Goal: Information Seeking & Learning: Understand process/instructions

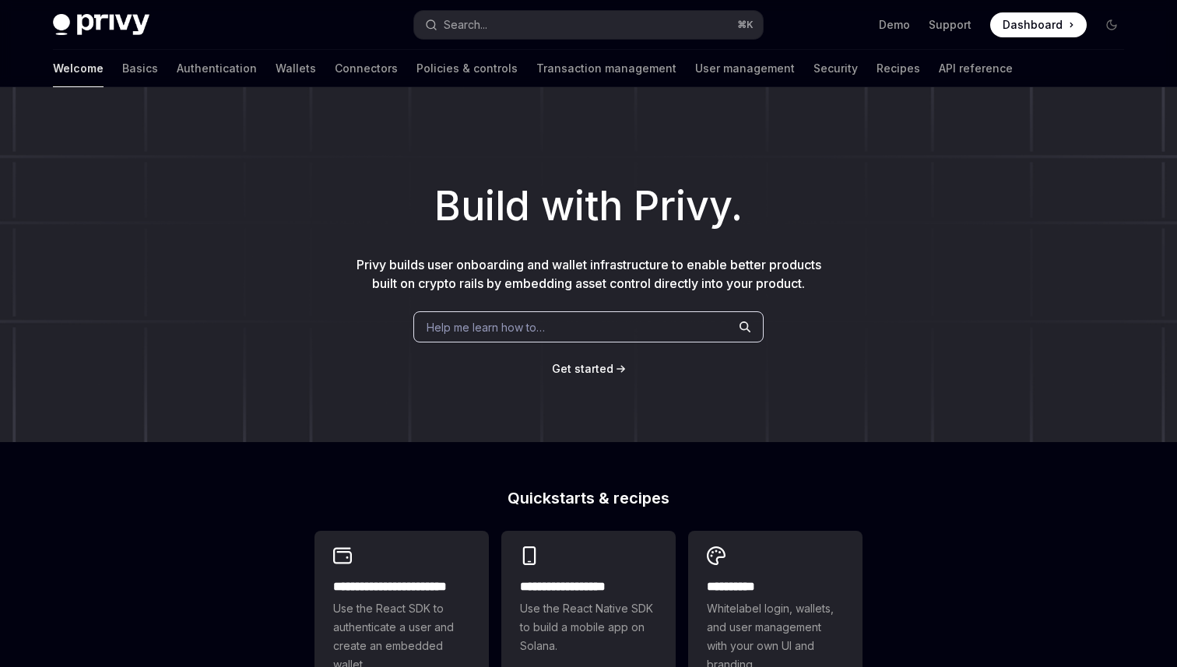
type textarea "*"
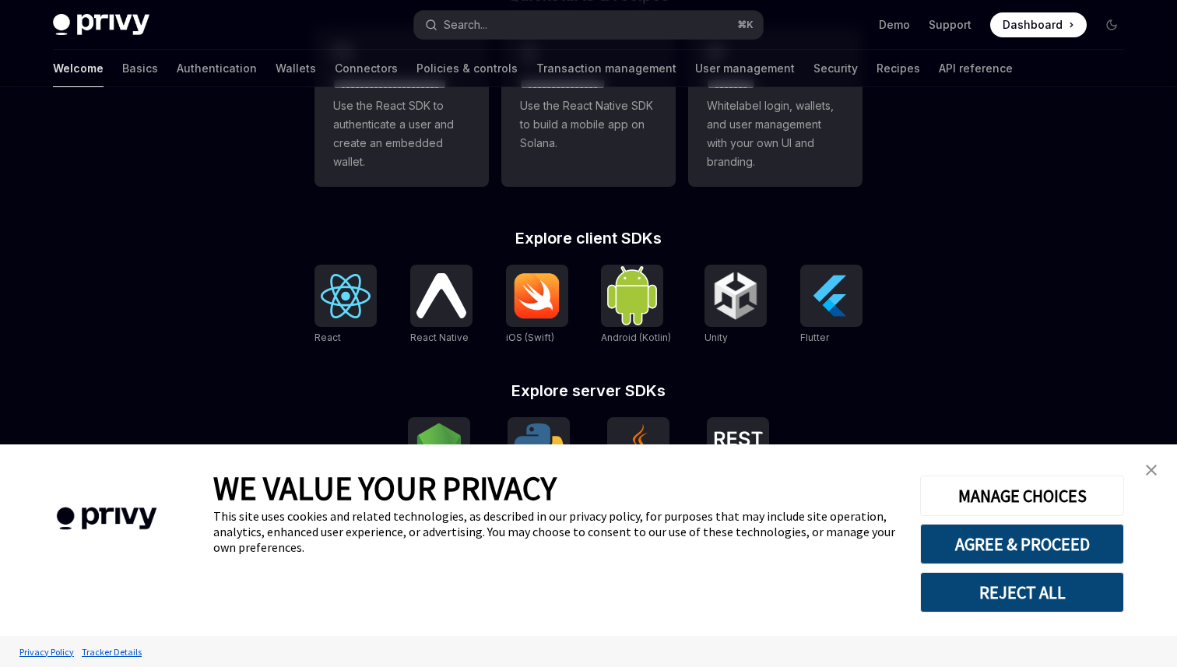
scroll to position [504, 0]
click at [314, 308] on div at bounding box center [345, 295] width 62 height 62
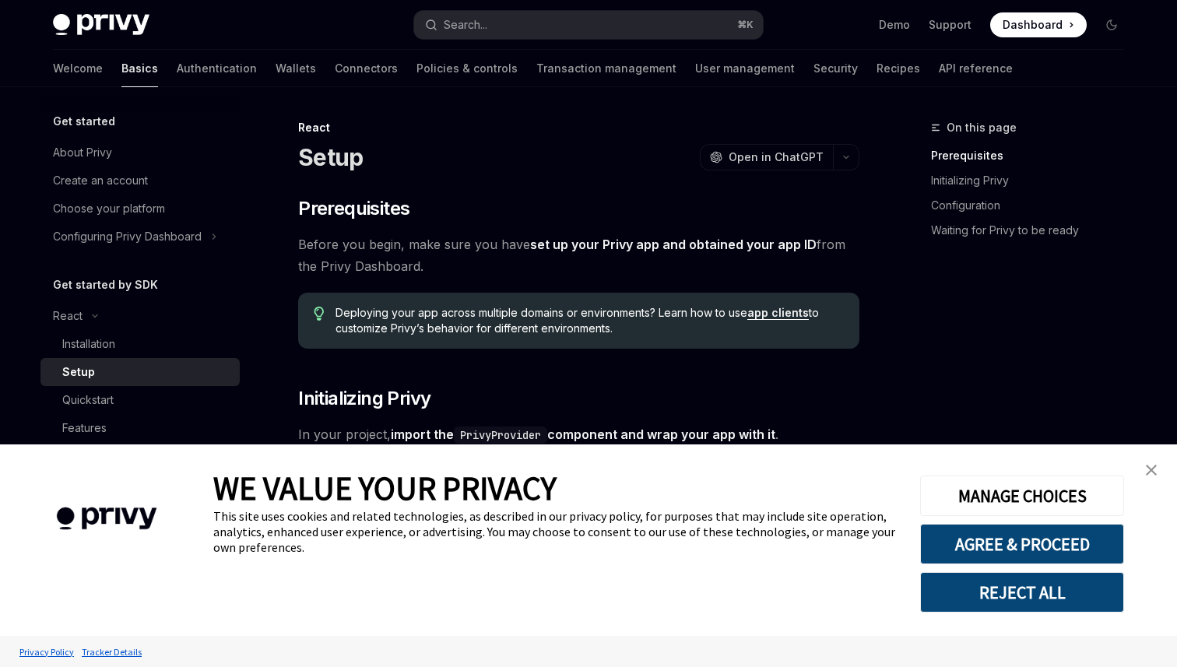
click at [632, 244] on link "set up your Privy app and obtained your app ID" at bounding box center [673, 245] width 286 height 16
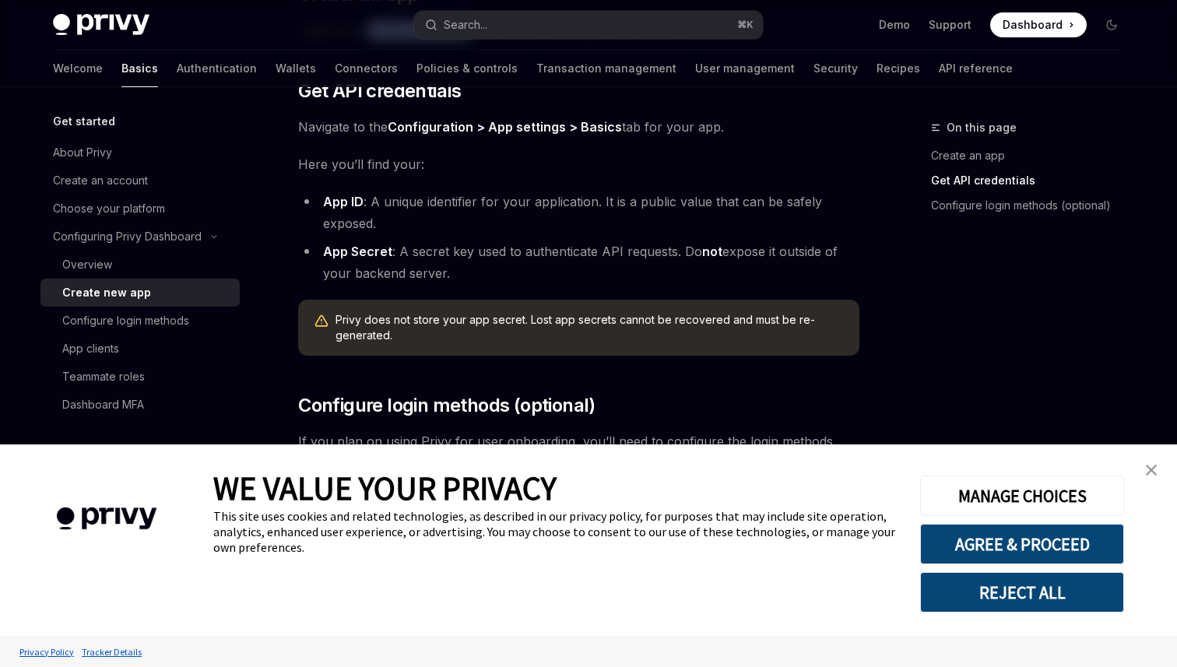
scroll to position [447, 0]
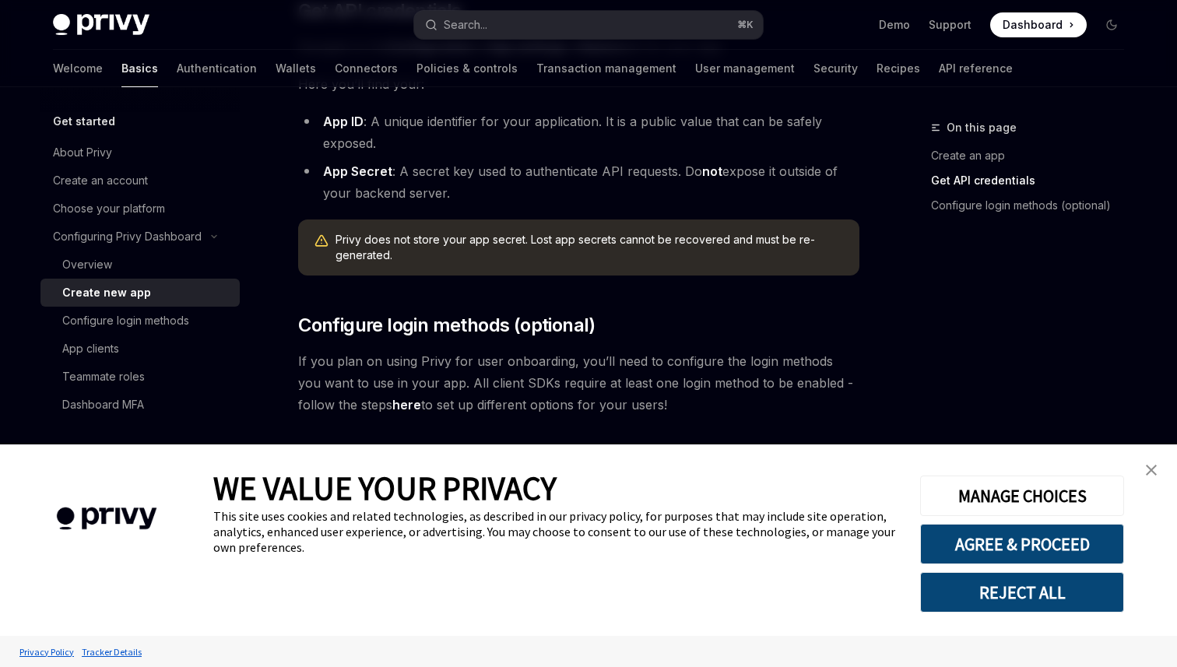
click at [1151, 470] on img "close banner" at bounding box center [1151, 470] width 11 height 11
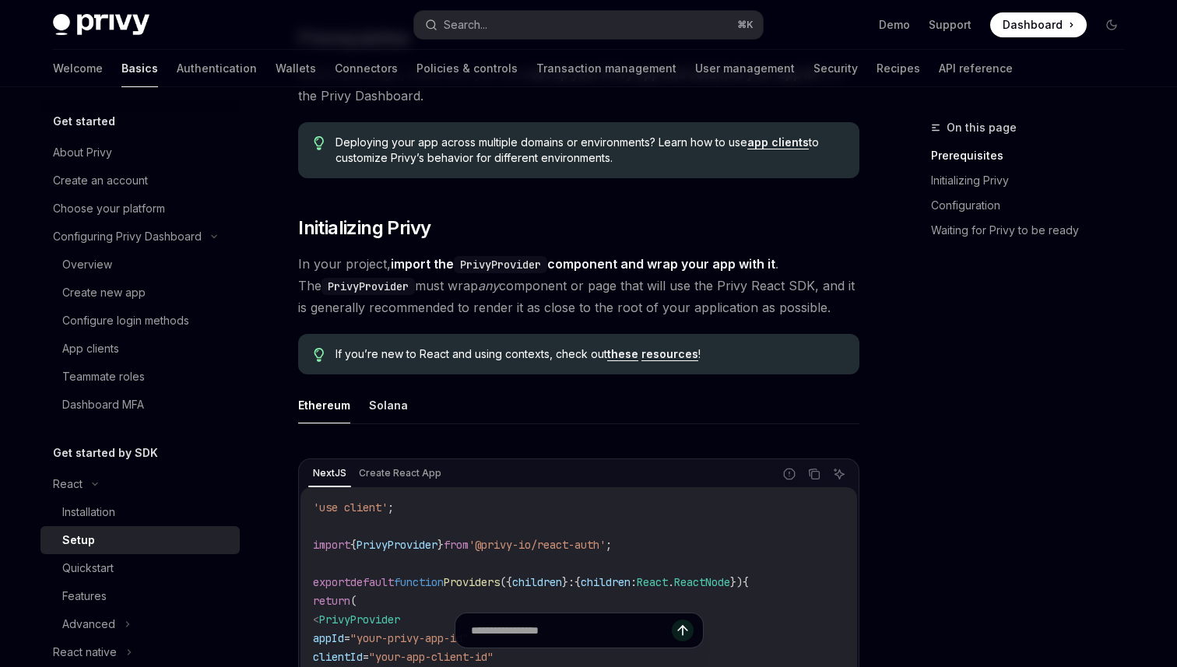
scroll to position [219, 0]
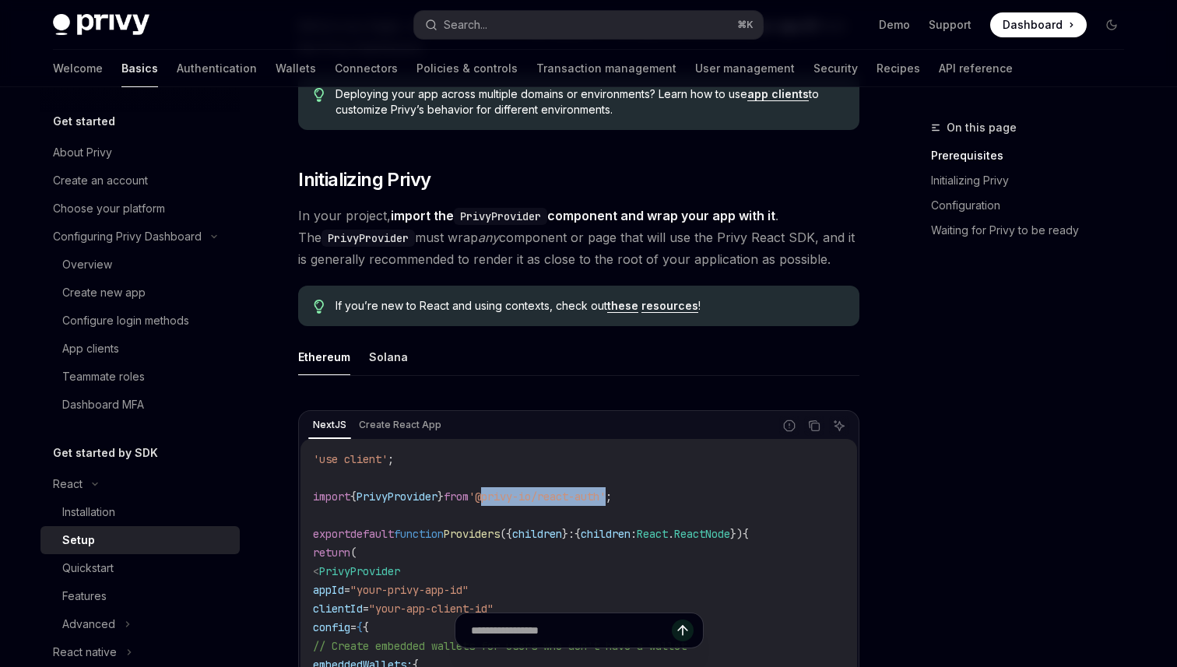
drag, startPoint x: 501, startPoint y: 497, endPoint x: 632, endPoint y: 497, distance: 130.8
click at [606, 497] on span "'@privy-io/react-auth'" at bounding box center [537, 497] width 137 height 14
copy span "@privy-io/react-auth"
click at [701, 513] on code "'use client' ; import { PrivyProvider } from '@privy-io/react-auth' ; export de…" at bounding box center [579, 655] width 532 height 411
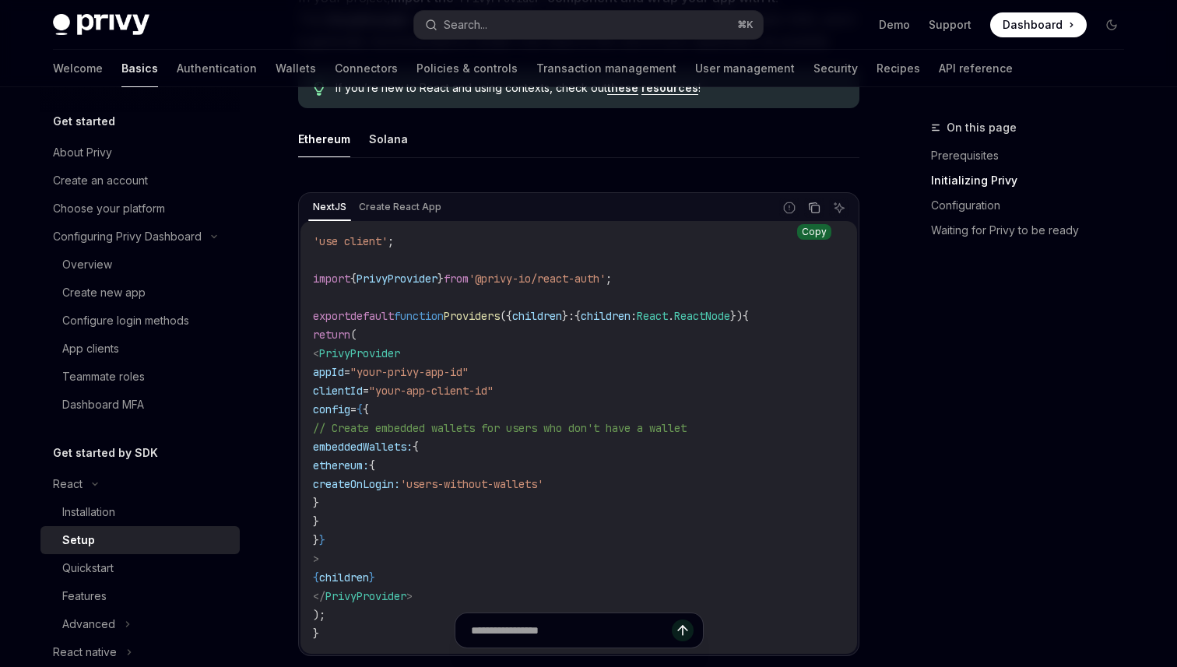
click at [820, 213] on icon "Copy the contents from the code block" at bounding box center [814, 208] width 12 height 12
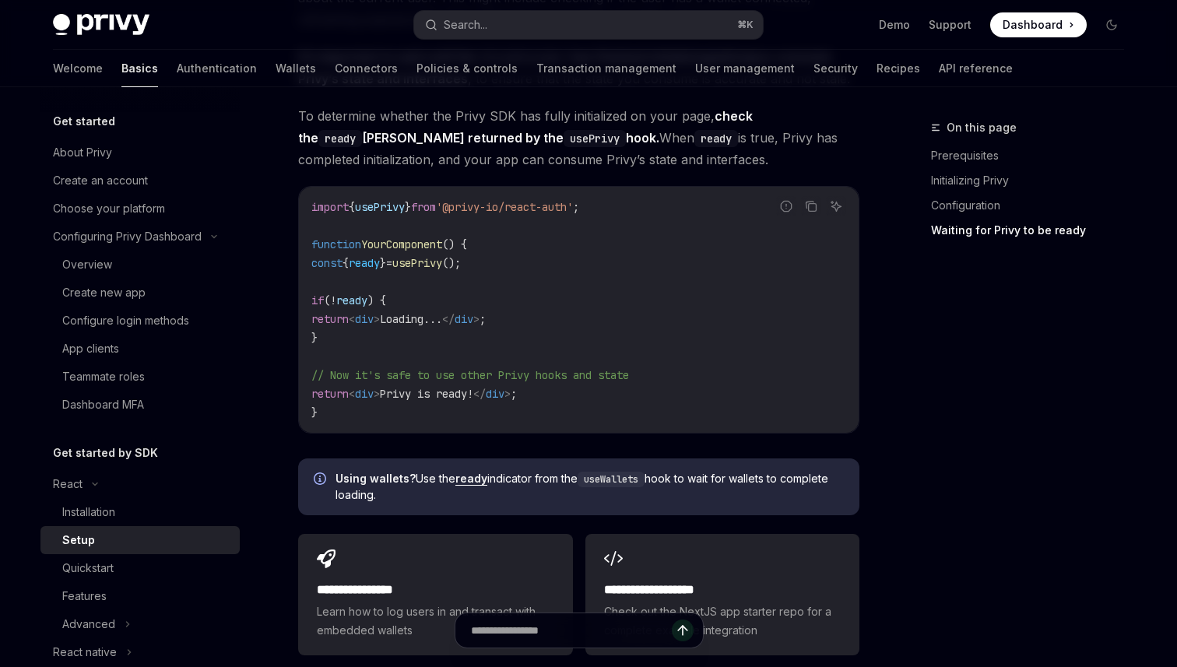
scroll to position [1579, 0]
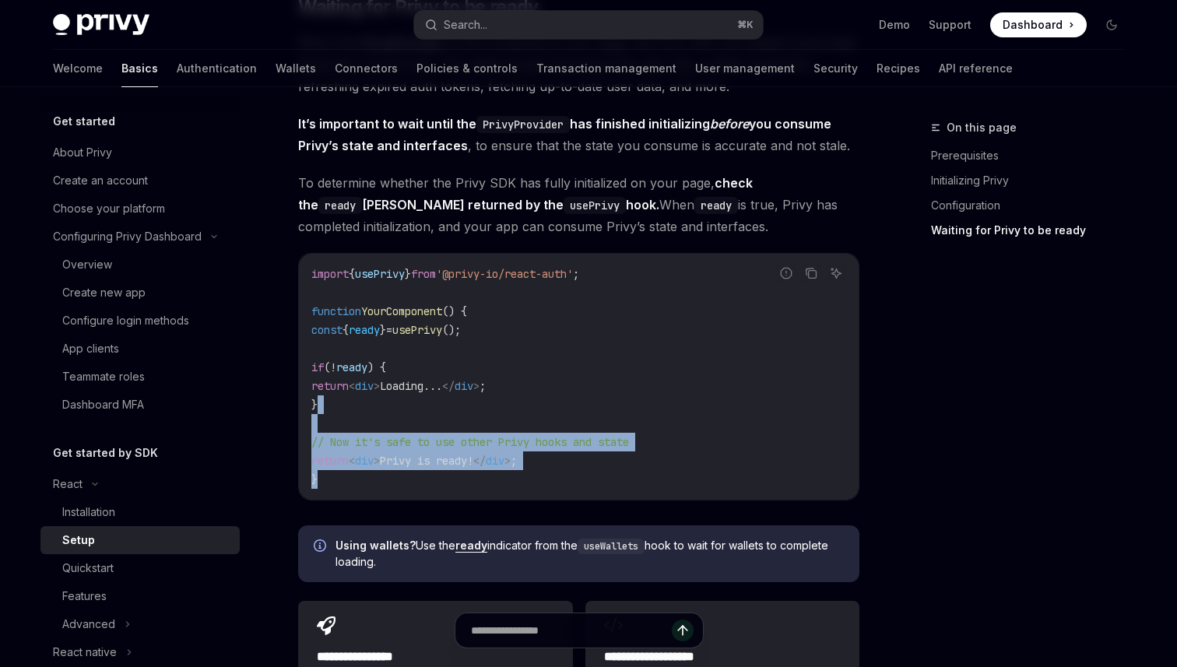
drag, startPoint x: 348, startPoint y: 486, endPoint x: 339, endPoint y: 397, distance: 89.2
click at [339, 397] on code "import { usePrivy } from '@privy-io/react-auth' ; function YourComponent () { c…" at bounding box center [578, 377] width 535 height 224
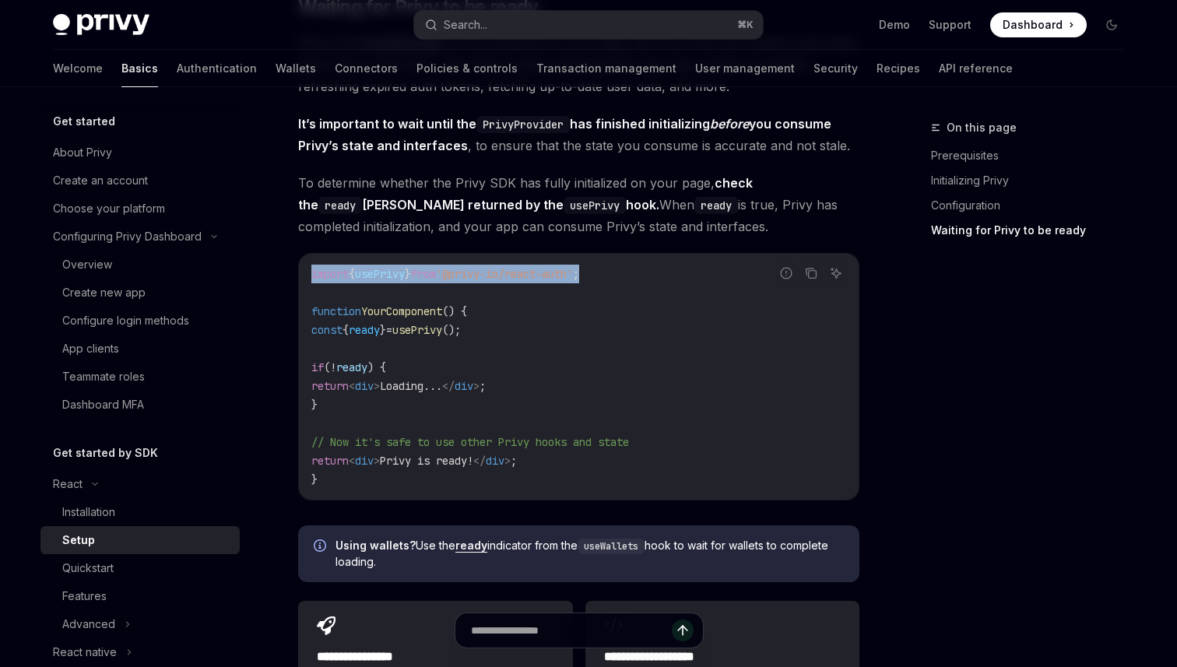
drag, startPoint x: 621, startPoint y: 272, endPoint x: 305, endPoint y: 275, distance: 316.1
click at [305, 275] on div "import { usePrivy } from '@privy-io/react-auth' ; function YourComponent () { c…" at bounding box center [579, 377] width 560 height 246
copy span "import { usePrivy } from '@privy-io/react-auth' ;"
click at [534, 377] on code "import { usePrivy } from '@privy-io/react-auth' ; function YourComponent () { c…" at bounding box center [578, 377] width 535 height 224
drag, startPoint x: 624, startPoint y: 279, endPoint x: 269, endPoint y: 266, distance: 355.2
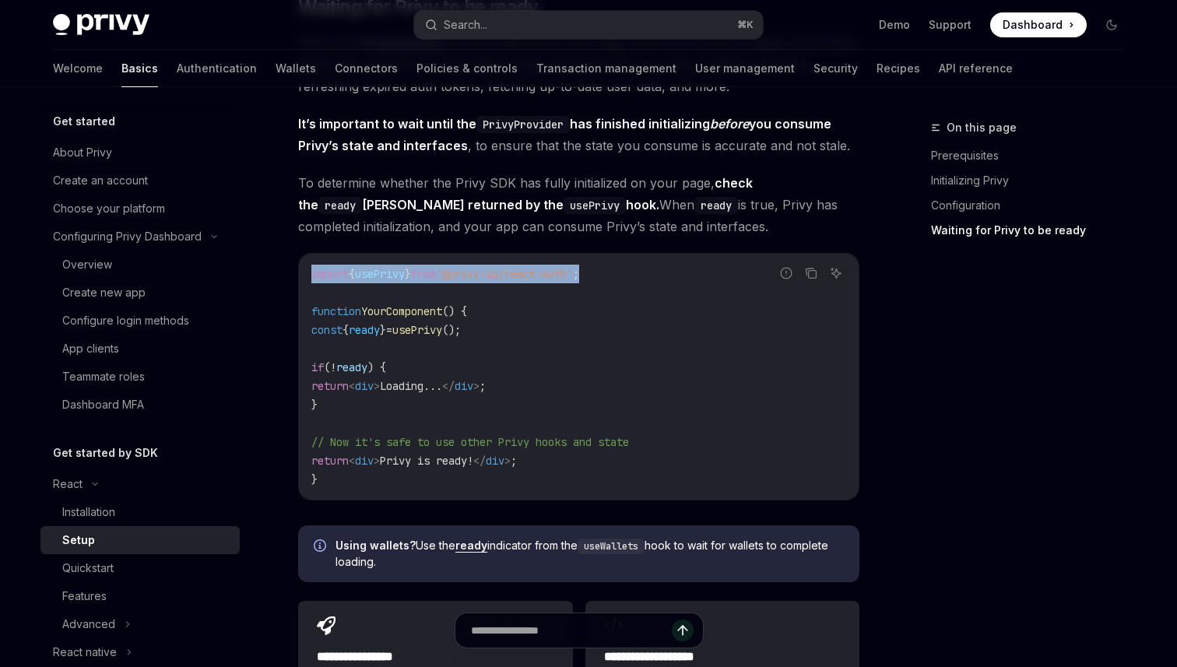
copy span "import { usePrivy } from '@privy-io/react-auth' ;"
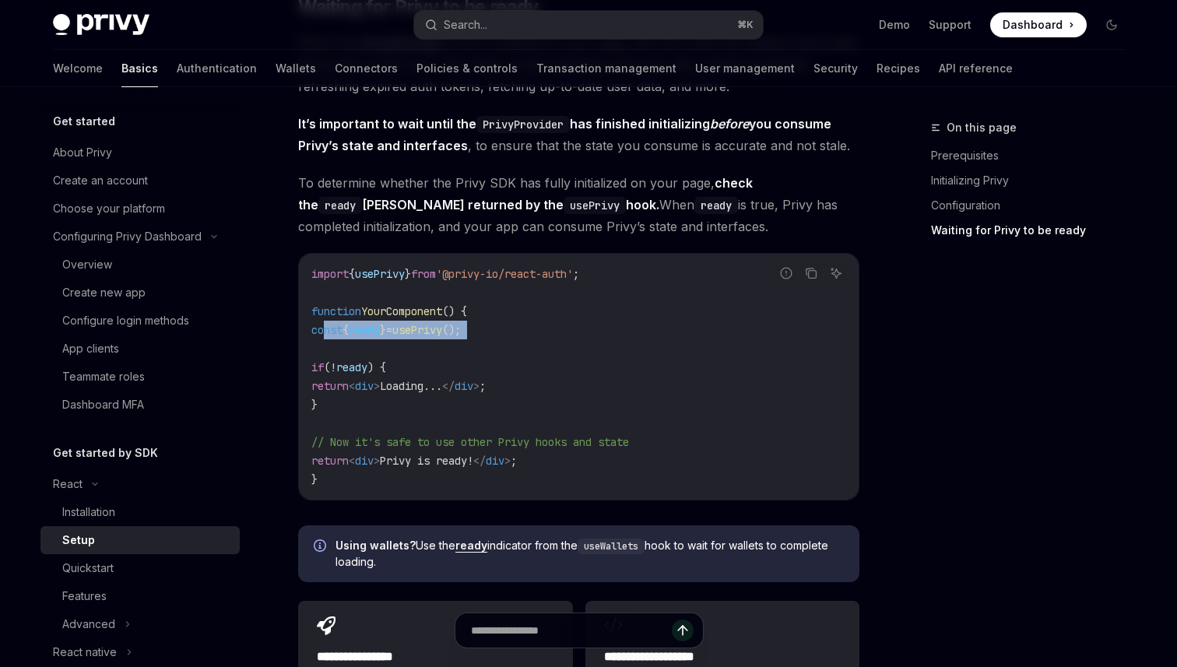
drag, startPoint x: 326, startPoint y: 332, endPoint x: 569, endPoint y: 340, distance: 243.0
click at [569, 340] on code "import { usePrivy } from '@privy-io/react-auth' ; function YourComponent () { c…" at bounding box center [578, 377] width 535 height 224
copy code "const { ready } = usePrivy ();"
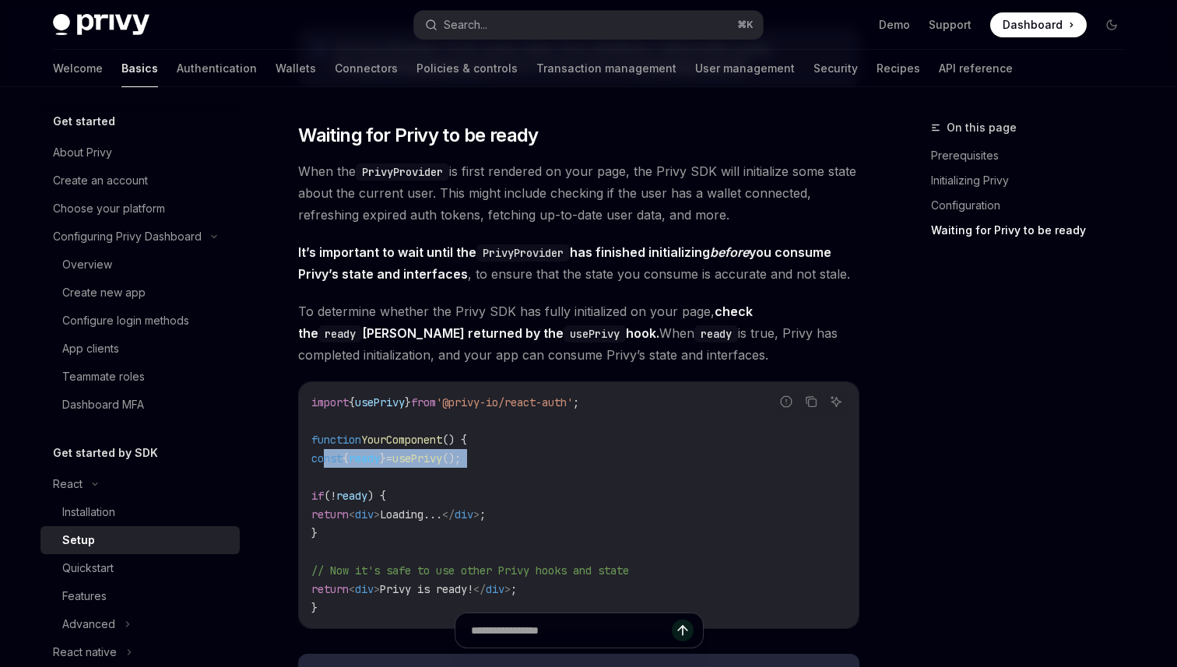
scroll to position [1302, 0]
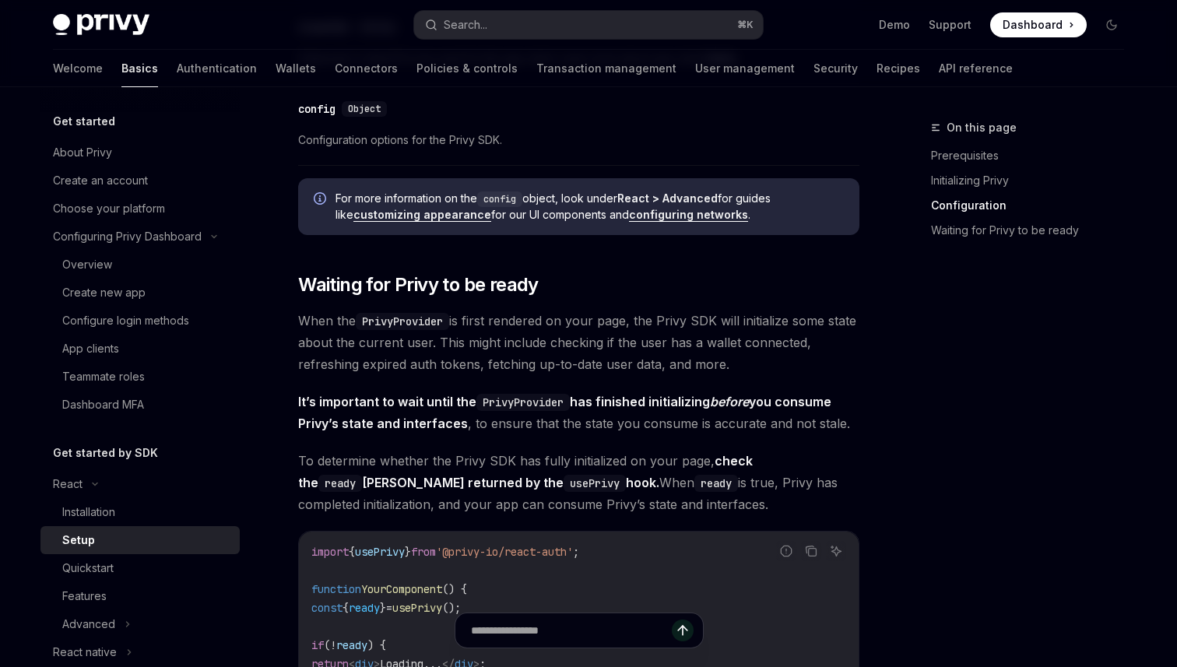
click at [478, 388] on div "​ Prerequisites Before you begin, make sure you have set up your Privy app and …" at bounding box center [578, 18] width 561 height 2246
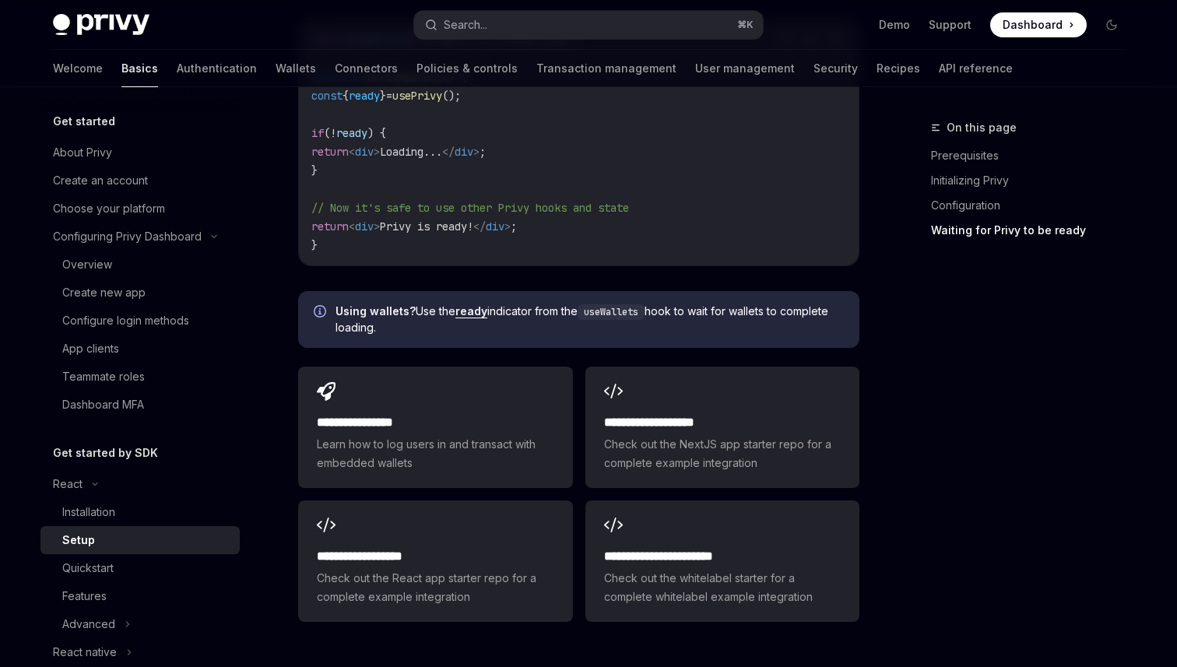
scroll to position [2026, 0]
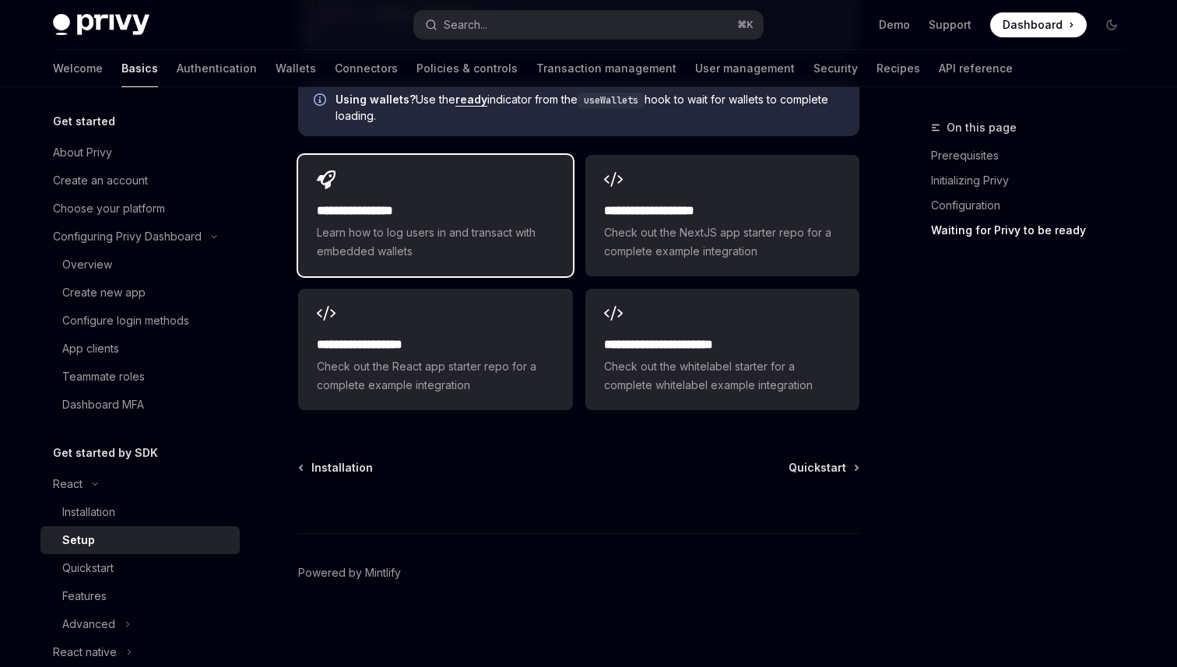
click at [376, 182] on div "**********" at bounding box center [435, 215] width 274 height 121
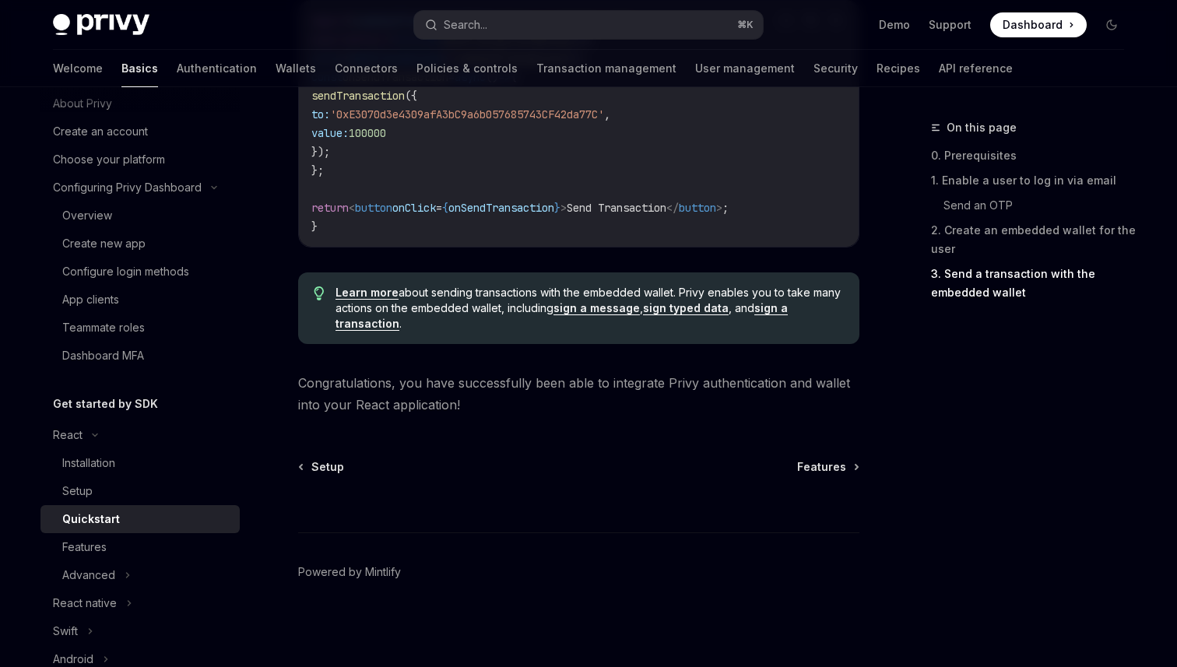
scroll to position [54, 0]
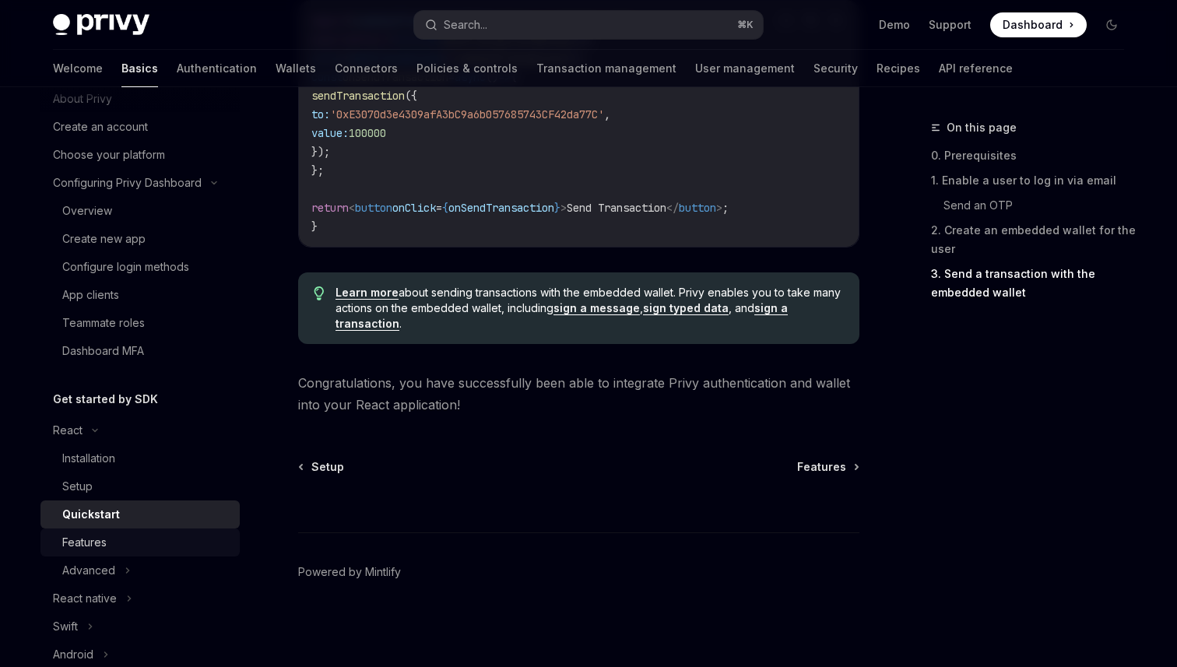
click at [151, 552] on link "Features" at bounding box center [139, 543] width 199 height 28
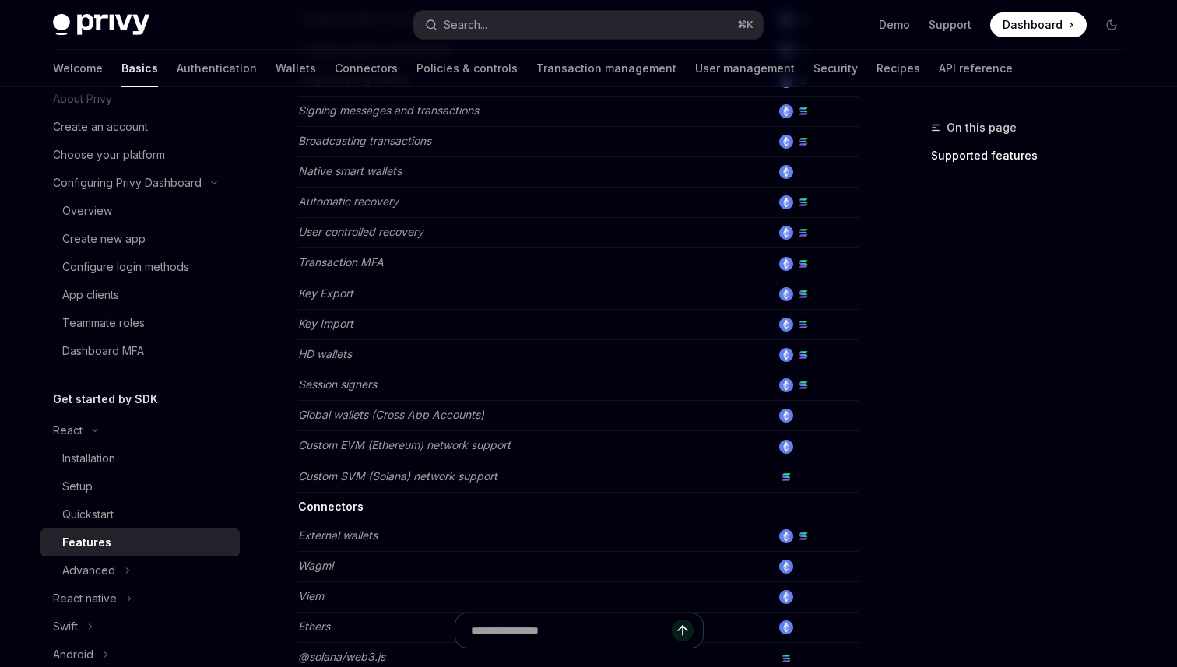
scroll to position [658, 0]
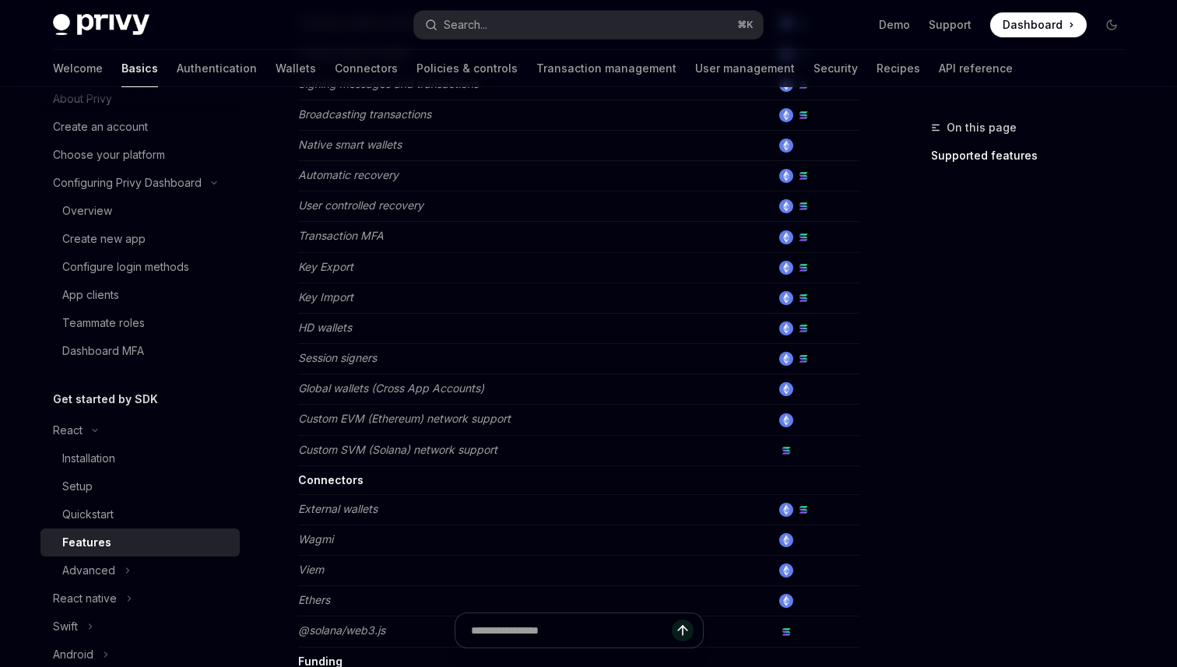
click at [351, 508] on em "External wallets" at bounding box center [337, 508] width 79 height 13
click at [314, 546] on td "Wagmi" at bounding box center [534, 540] width 473 height 30
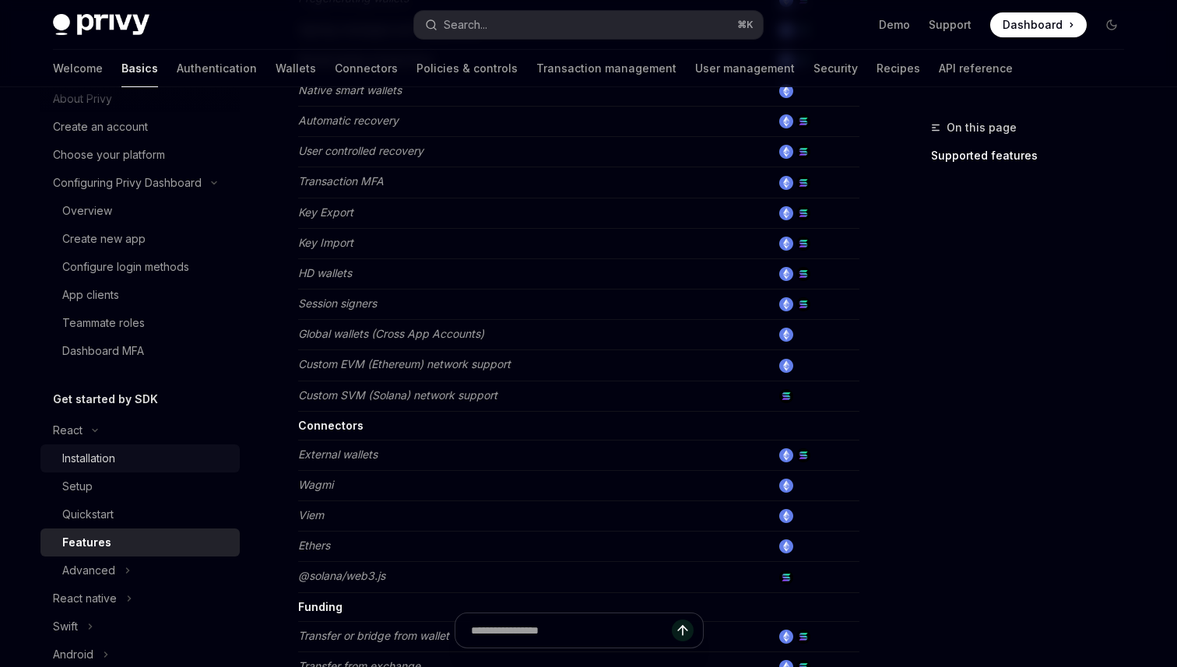
click at [114, 456] on div "Installation" at bounding box center [88, 458] width 53 height 19
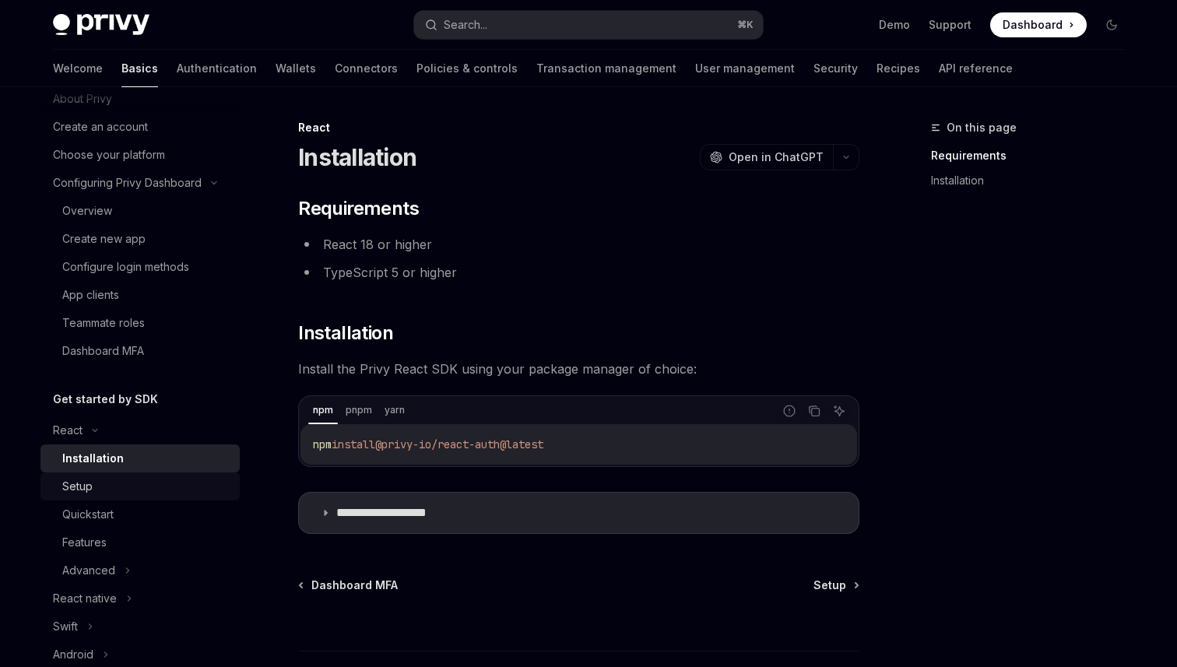
click at [109, 494] on div "Setup" at bounding box center [146, 486] width 168 height 19
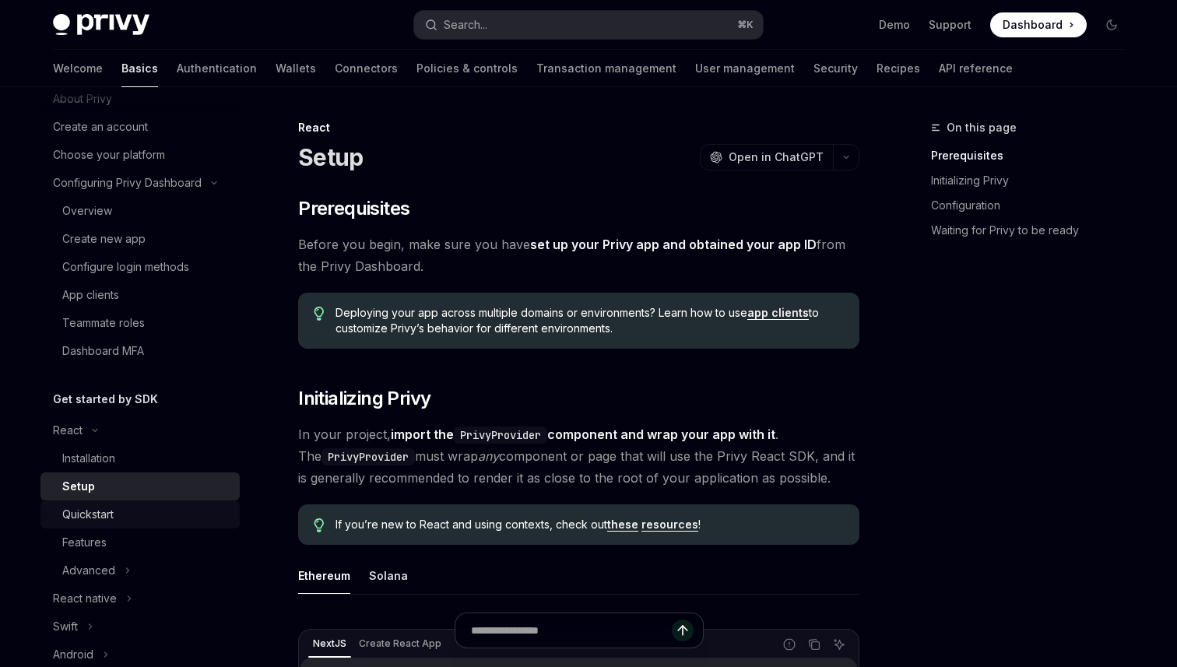
click at [109, 515] on div "Quickstart" at bounding box center [87, 514] width 51 height 19
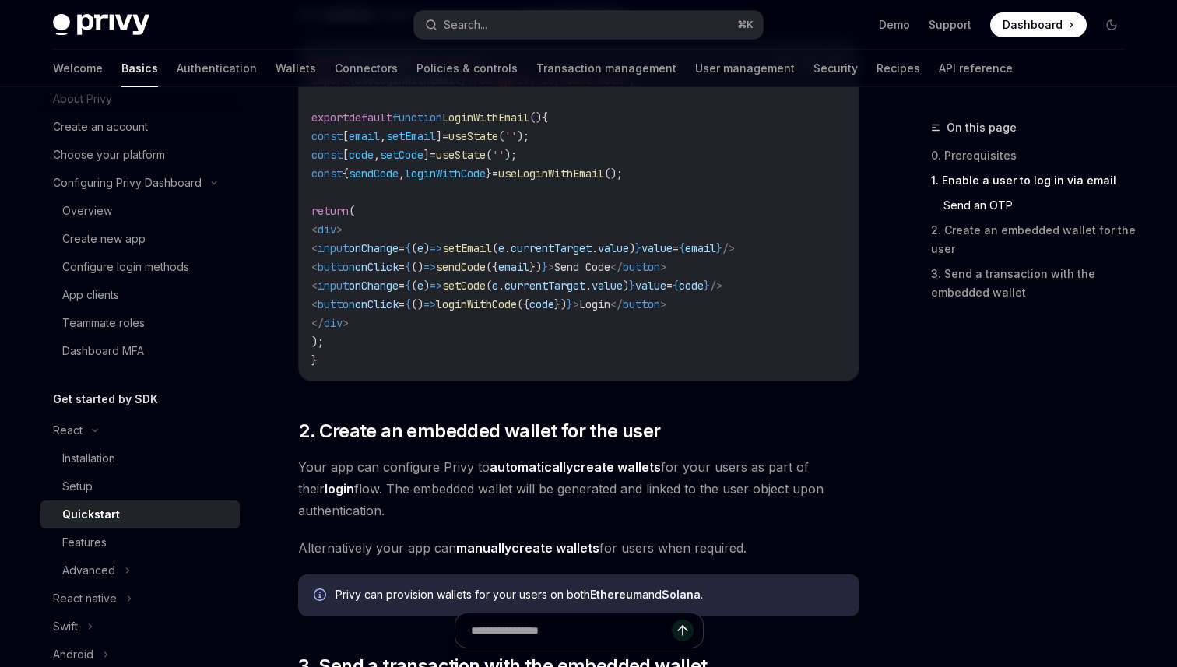
scroll to position [689, 0]
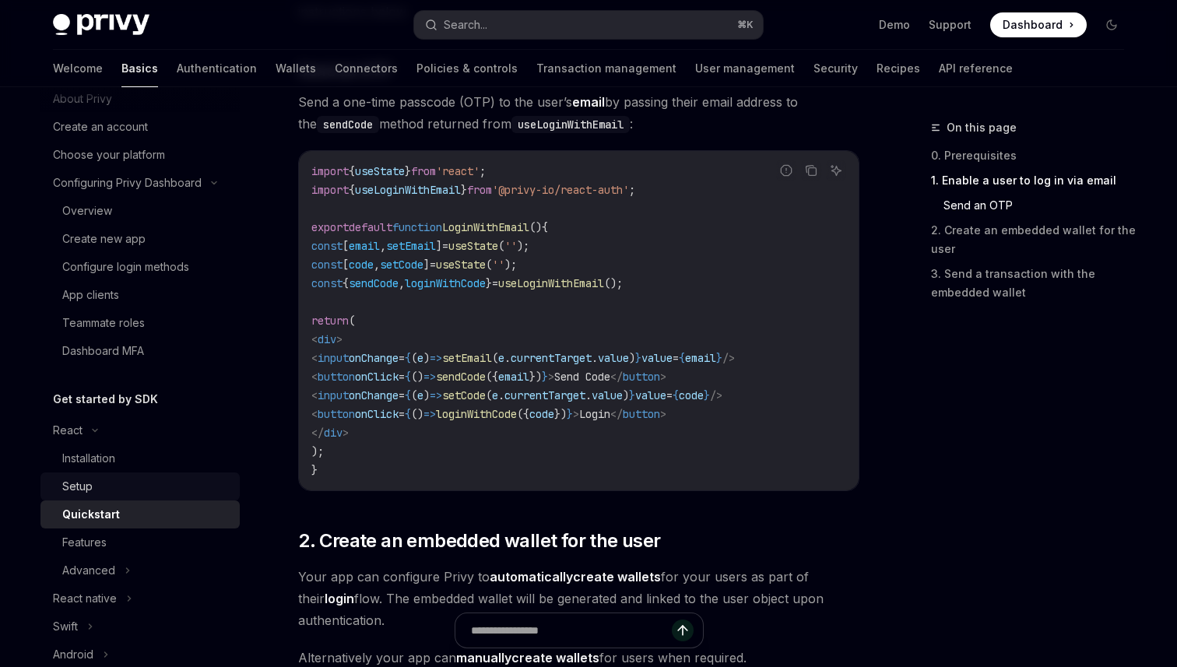
click at [90, 490] on div "Setup" at bounding box center [77, 486] width 30 height 19
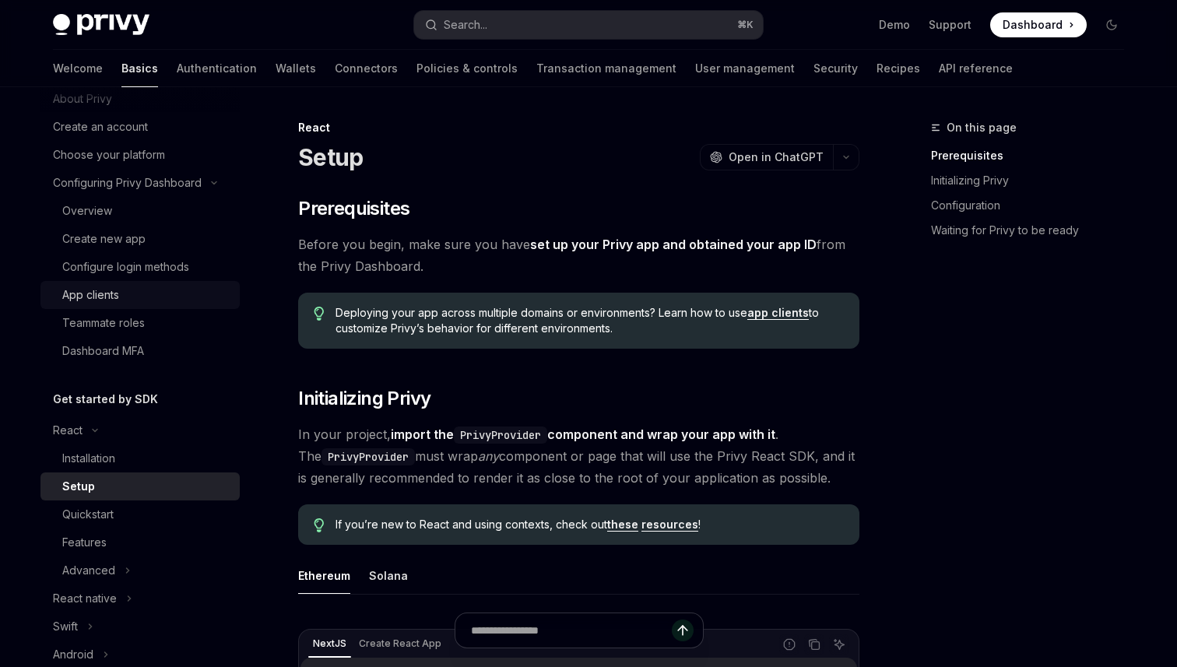
click at [106, 299] on div "App clients" at bounding box center [90, 295] width 57 height 19
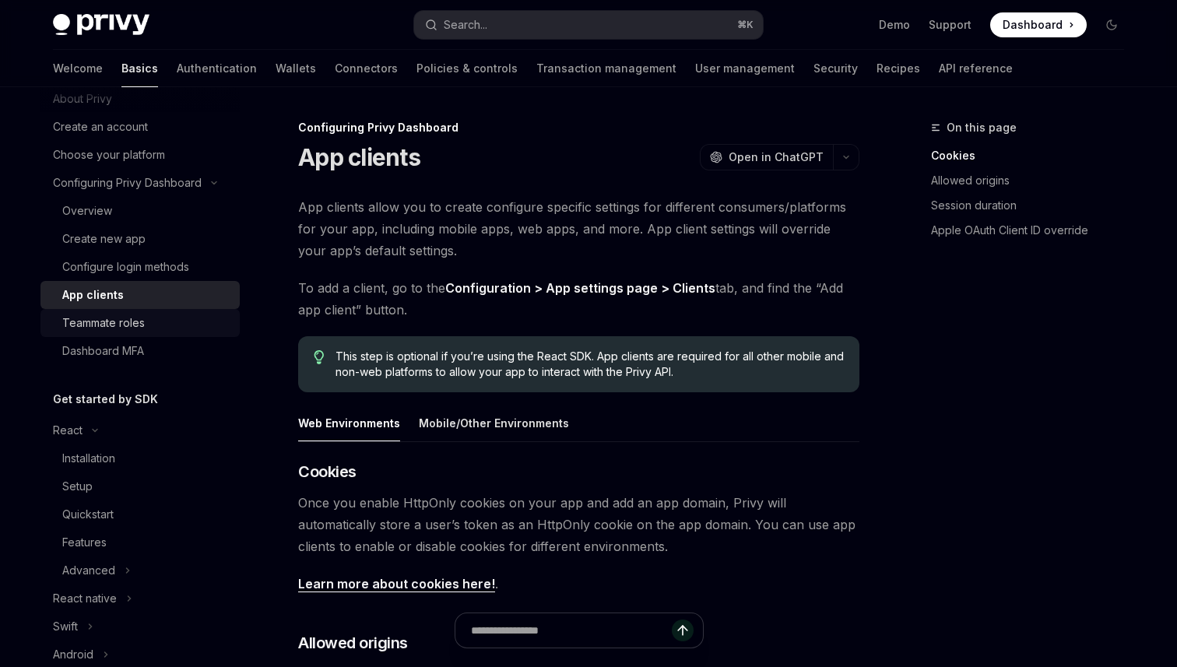
click at [106, 321] on div "Teammate roles" at bounding box center [103, 323] width 83 height 19
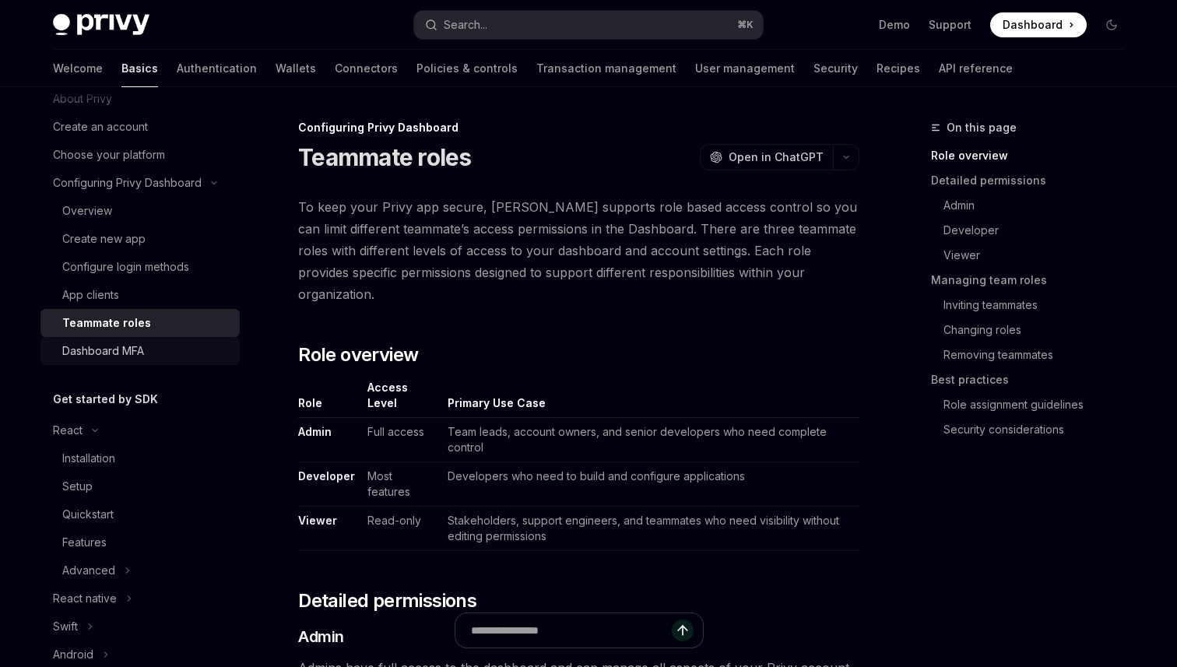
click at [94, 357] on div "Dashboard MFA" at bounding box center [103, 351] width 82 height 19
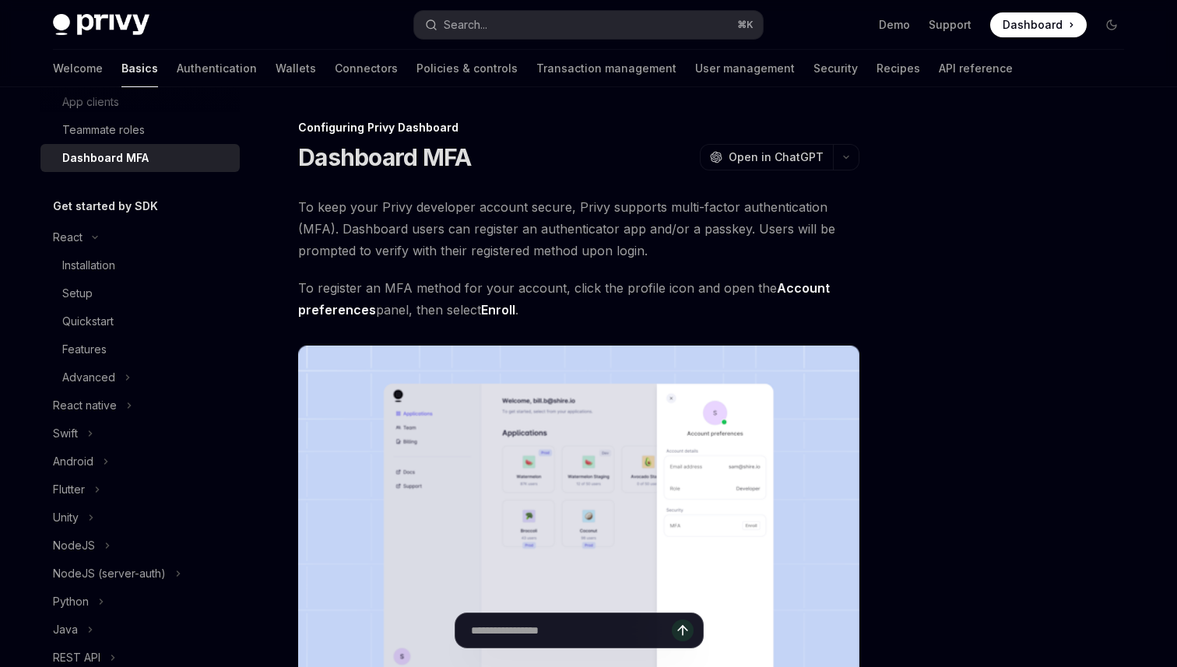
scroll to position [248, 0]
click at [94, 357] on div "Features" at bounding box center [84, 348] width 44 height 19
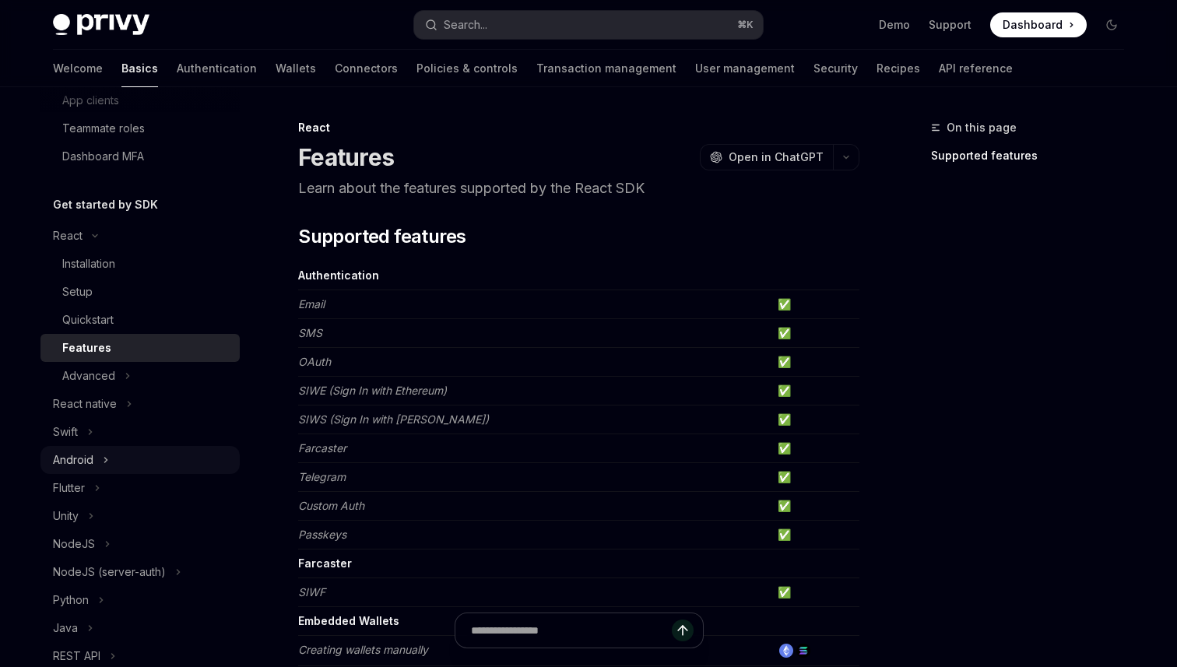
click at [93, 459] on button "Android" at bounding box center [139, 460] width 199 height 28
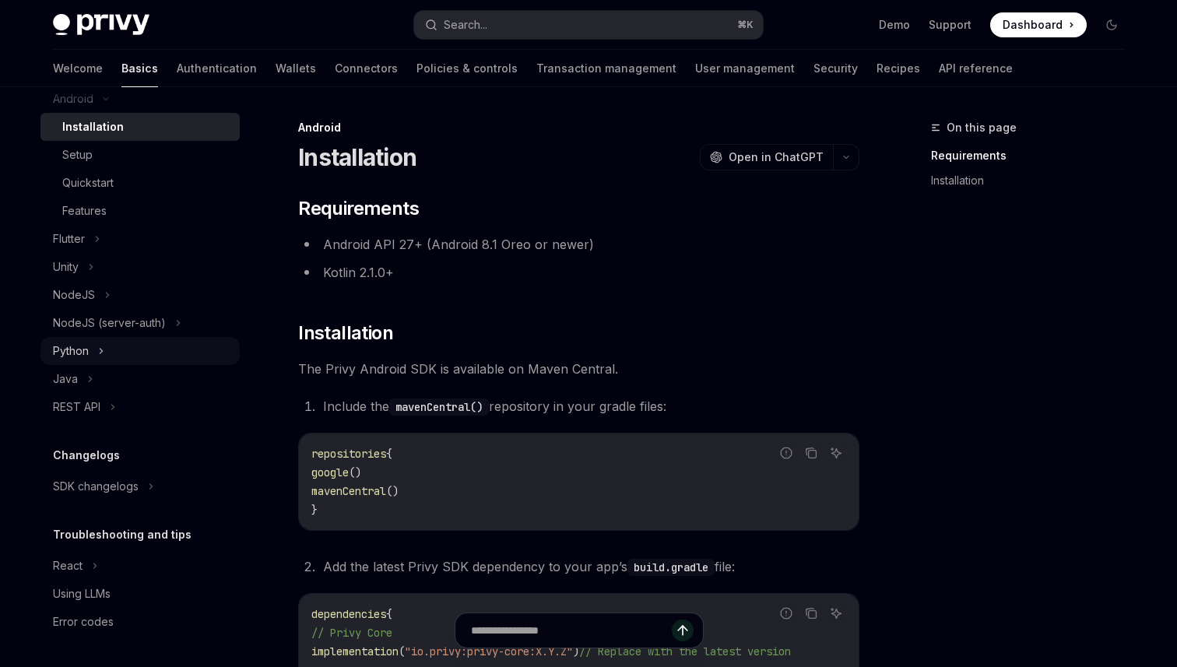
scroll to position [185, 0]
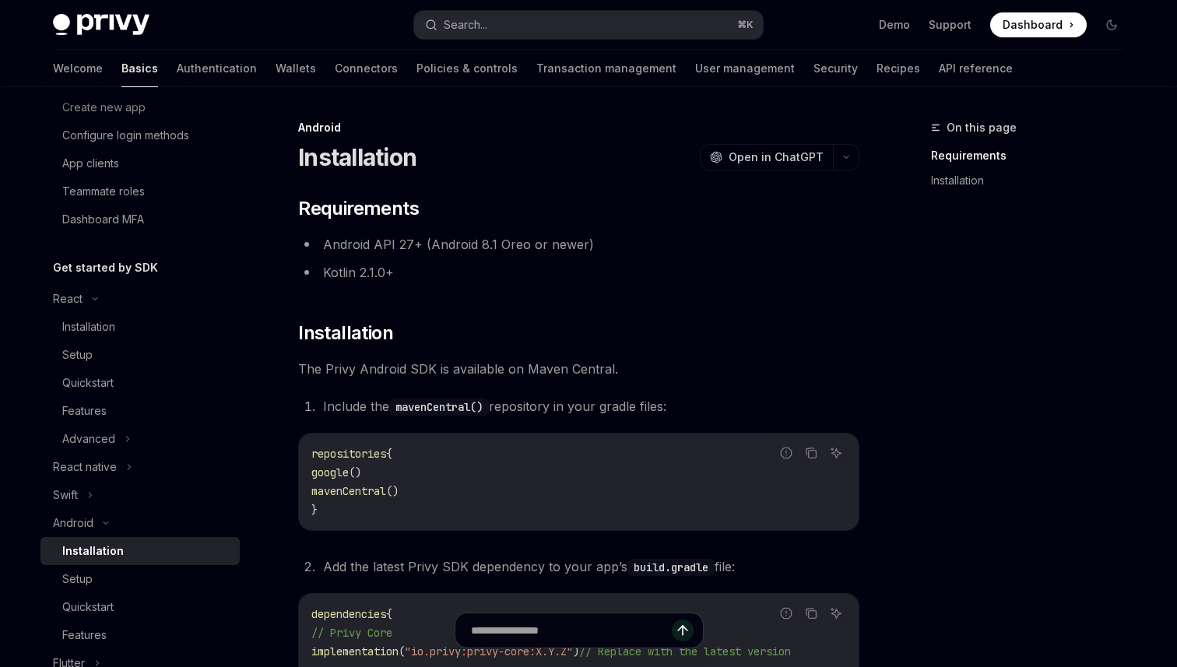
type textarea "*"
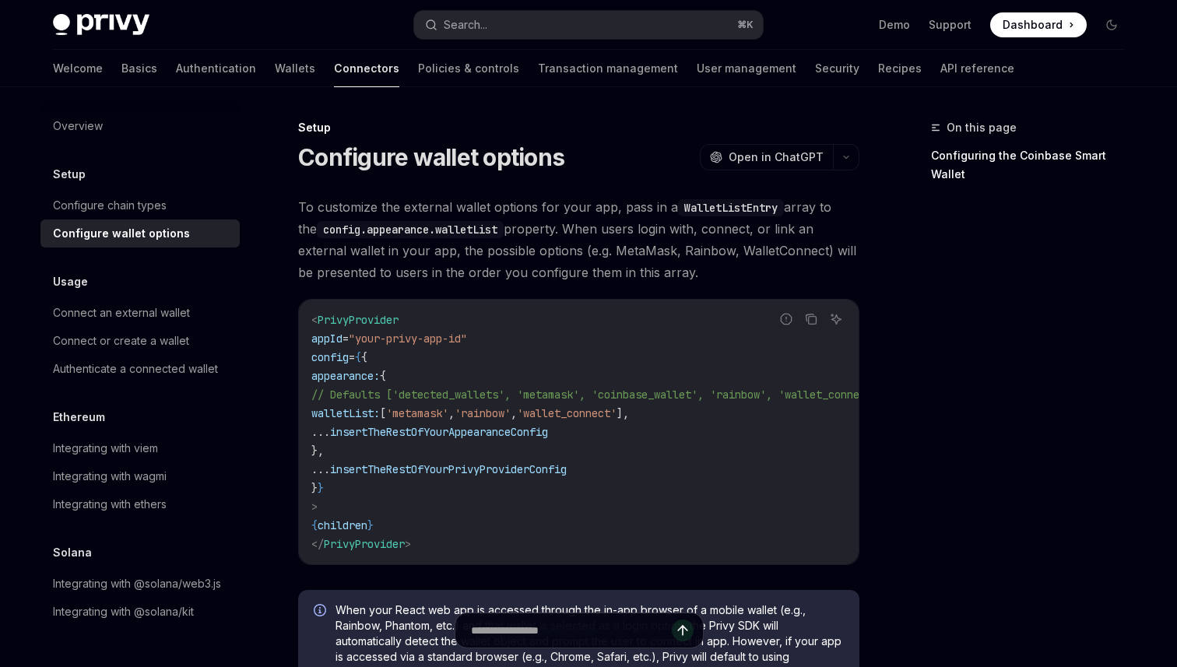
type textarea "*"
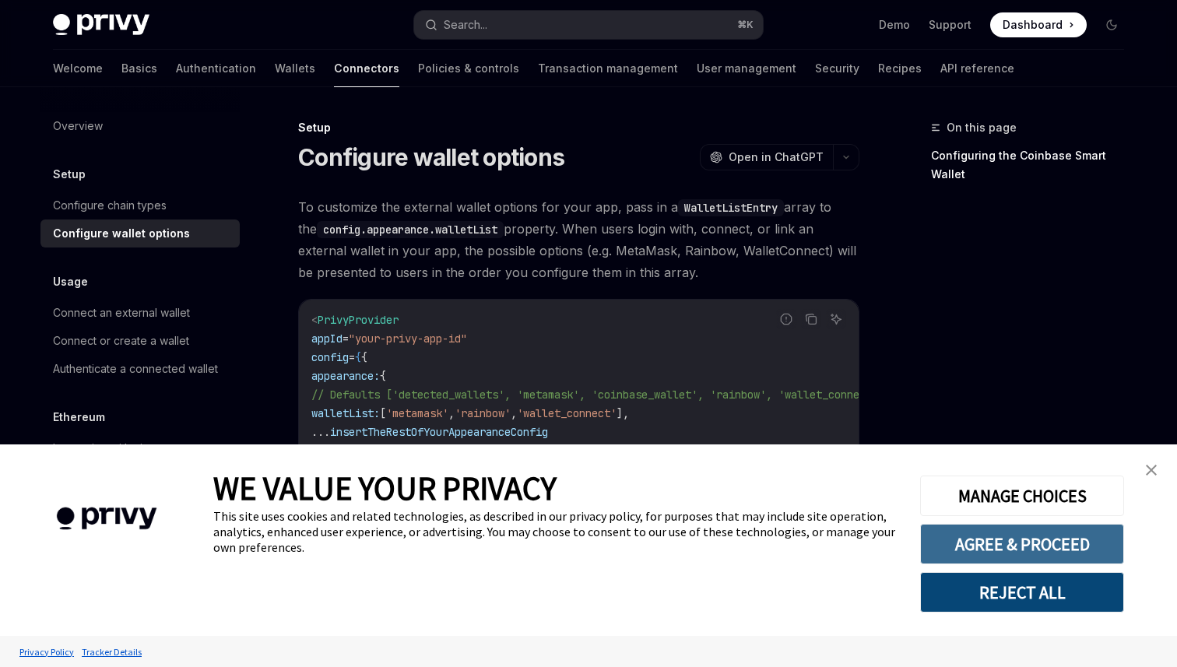
click at [1007, 529] on button "AGREE & PROCEED" at bounding box center [1022, 544] width 204 height 40
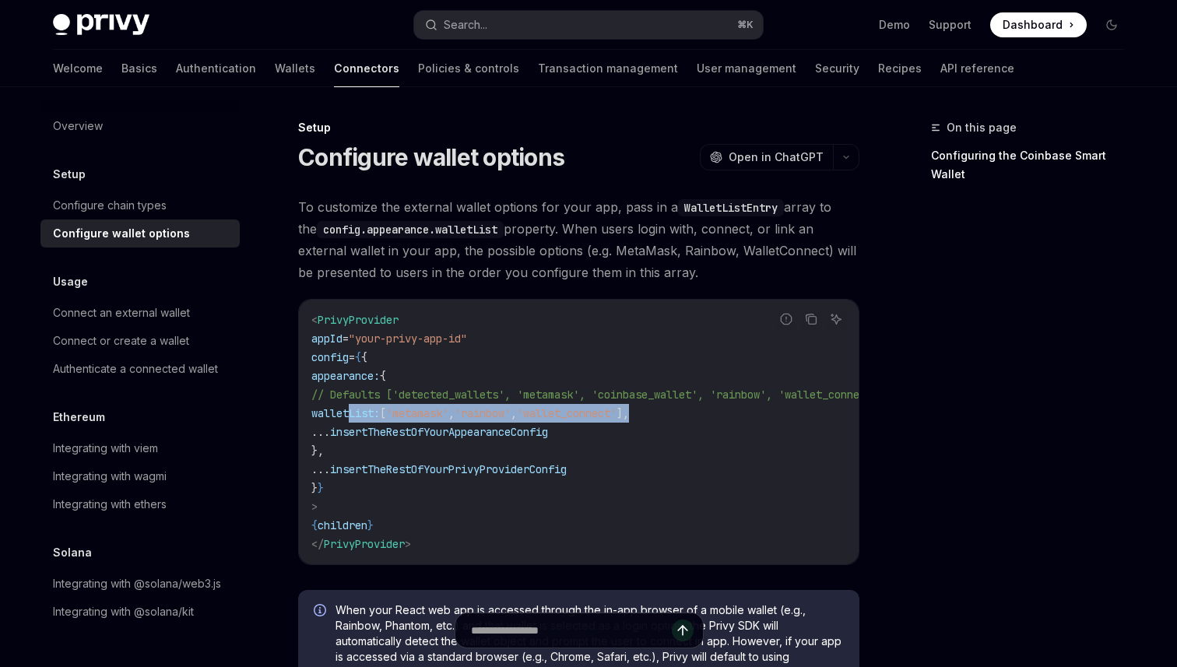
drag, startPoint x: 352, startPoint y: 413, endPoint x: 780, endPoint y: 412, distance: 428.1
click at [781, 412] on code "< PrivyProvider appId = "your-privy-app-id" config = { { appearance: { // Defau…" at bounding box center [616, 432] width 610 height 243
click at [330, 429] on span "..." at bounding box center [320, 432] width 19 height 14
drag, startPoint x: 349, startPoint y: 415, endPoint x: 750, endPoint y: 413, distance: 401.7
click at [750, 413] on code "< PrivyProvider appId = "your-privy-app-id" config = { { appearance: { // Defau…" at bounding box center [616, 432] width 610 height 243
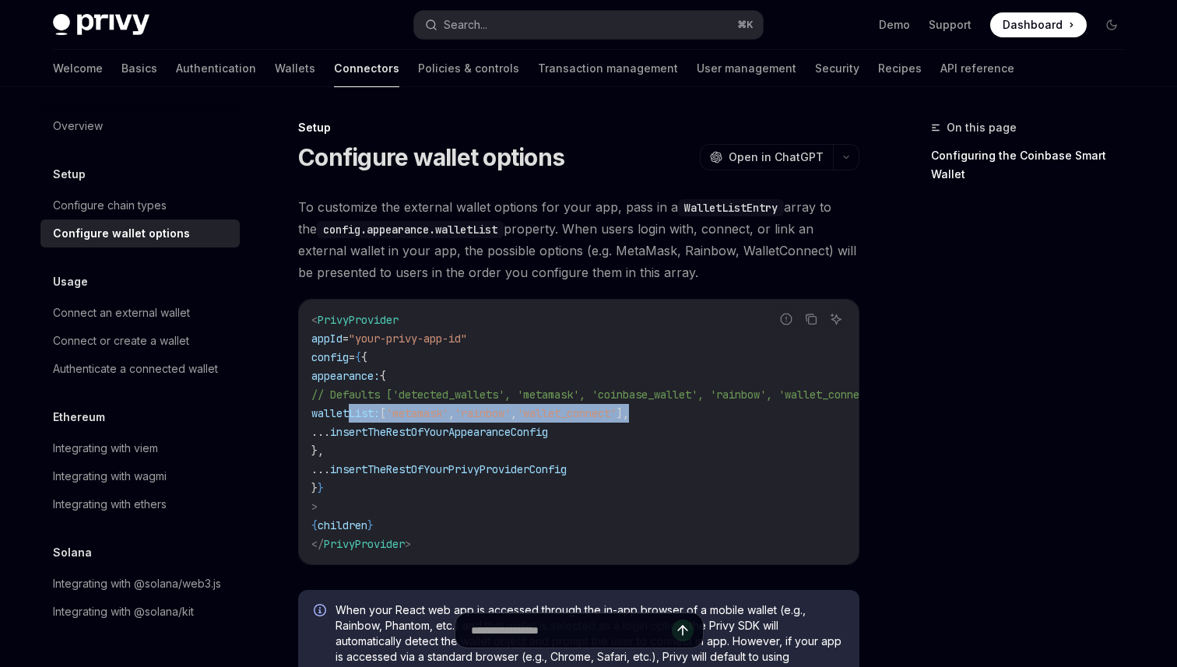
copy span "walletList: [ 'metamask' , 'rainbow' , 'wallet_connect' ],"
click at [447, 461] on code "< PrivyProvider appId = "your-privy-app-id" config = { { appearance: { // Defau…" at bounding box center [616, 432] width 610 height 243
drag, startPoint x: 336, startPoint y: 379, endPoint x: 363, endPoint y: 451, distance: 76.4
click at [363, 451] on code "< PrivyProvider appId = "your-privy-app-id" config = { { appearance: { // Defau…" at bounding box center [616, 432] width 610 height 243
copy code "appearance: { // Defaults ['detected_wallets', 'metamask', 'coinbase_wallet', '…"
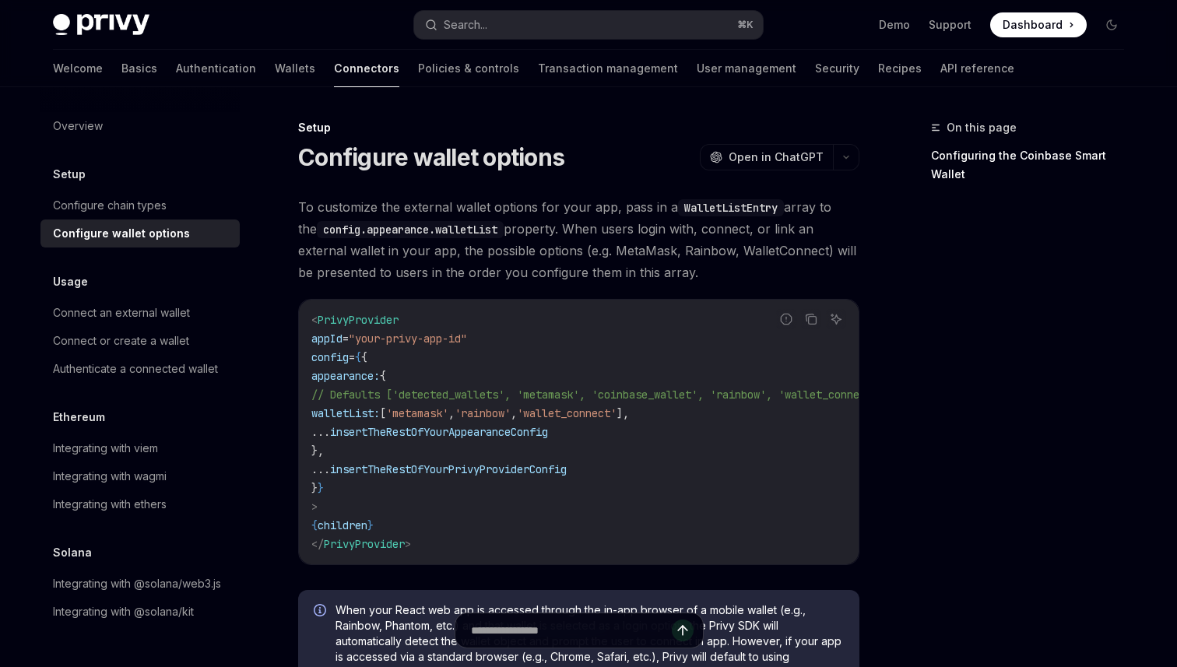
click at [434, 509] on code "< PrivyProvider appId = "your-privy-app-id" config = { { appearance: { // Defau…" at bounding box center [616, 432] width 610 height 243
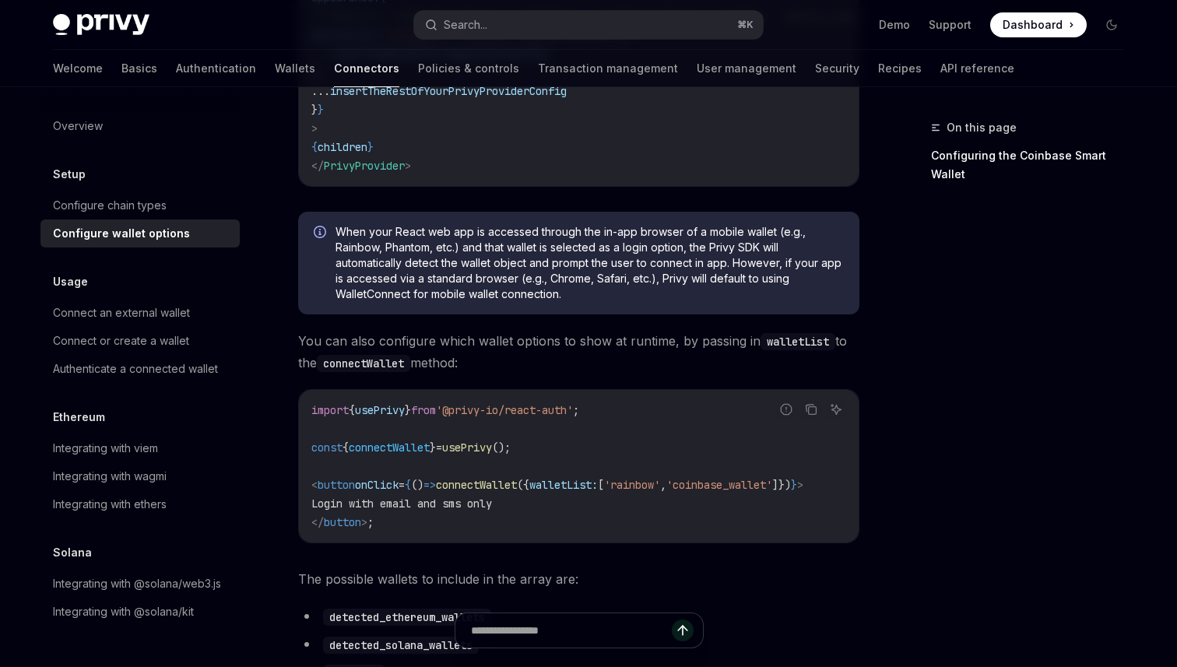
scroll to position [432, 0]
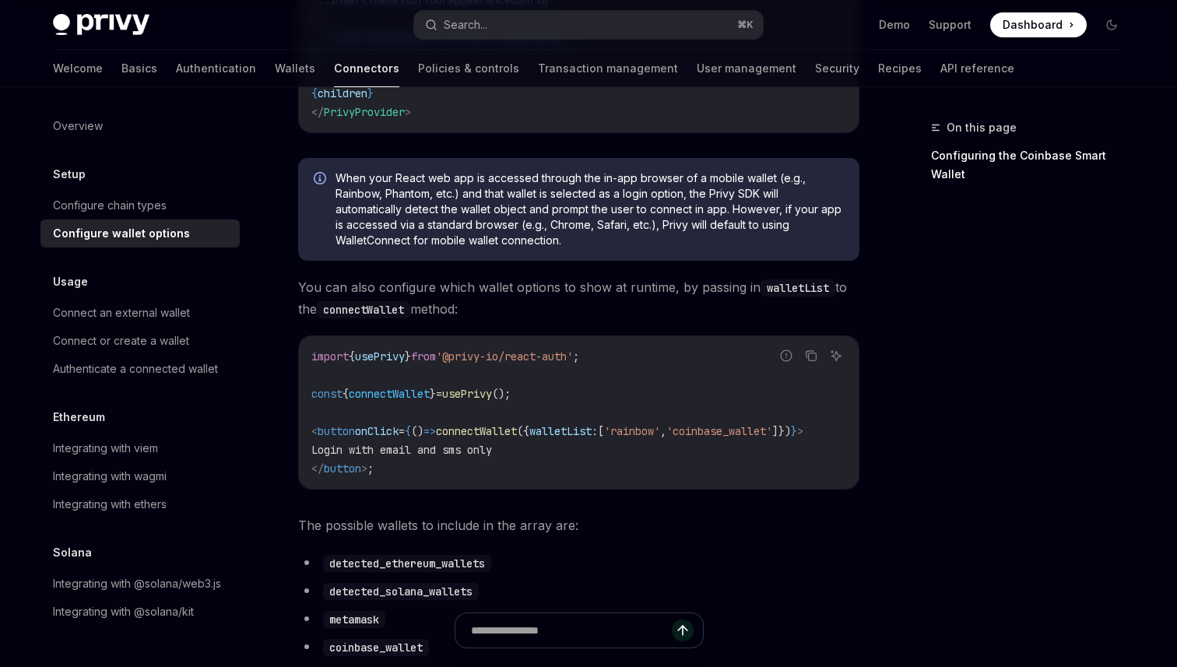
click at [593, 228] on span "When your React web app is accessed through the in-app browser of a mobile wall…" at bounding box center [590, 209] width 508 height 78
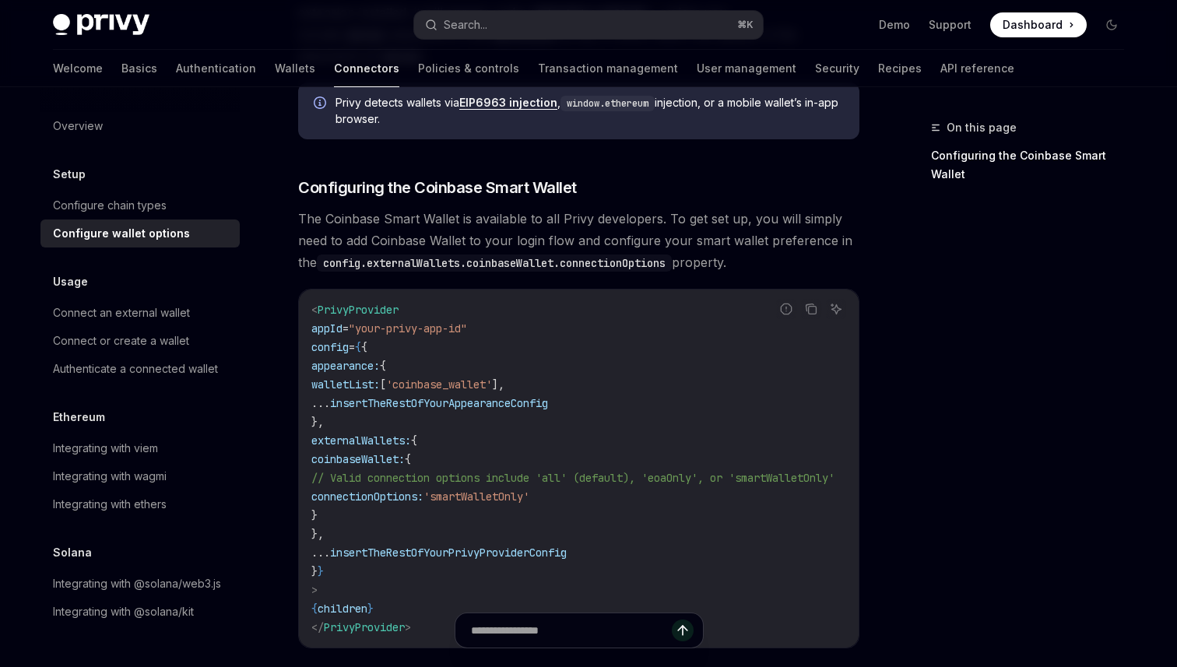
scroll to position [2299, 0]
